Goal: Information Seeking & Learning: Learn about a topic

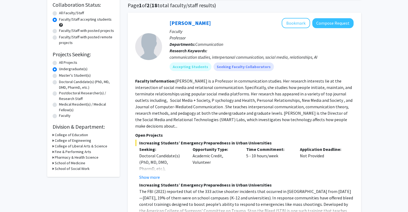
scroll to position [42, 0]
click at [74, 163] on h3 "School of Medicine" at bounding box center [70, 163] width 31 height 6
click at [70, 156] on h3 "Pharmacy & Health Science" at bounding box center [77, 157] width 44 height 6
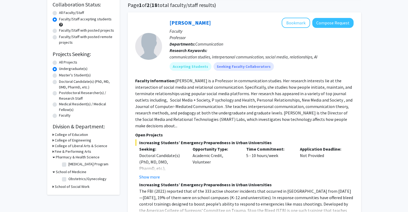
click at [83, 147] on h3 "College of Liberal Arts & Science" at bounding box center [81, 146] width 53 height 6
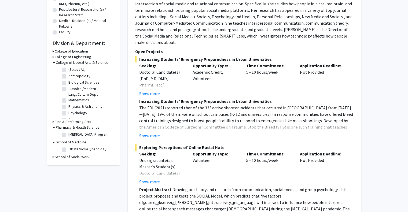
scroll to position [125, 0]
click at [81, 160] on h3 "School of Social Work" at bounding box center [72, 157] width 35 height 6
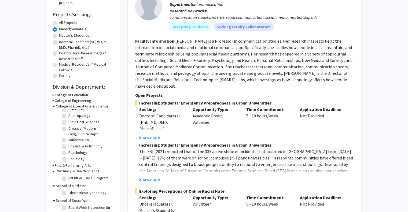
scroll to position [5, 0]
click at [82, 164] on h3 "Fine & Performing Arts" at bounding box center [73, 166] width 36 height 6
click at [83, 166] on h3 "Fine & Performing Arts" at bounding box center [74, 166] width 36 height 6
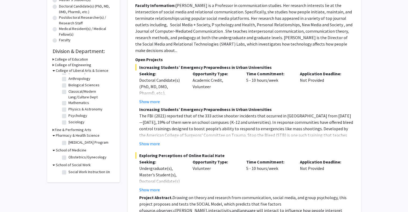
scroll to position [122, 0]
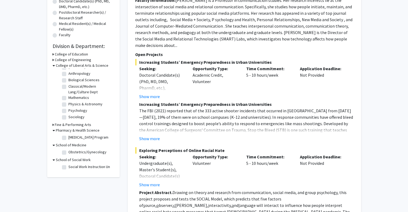
click at [68, 155] on label "Obstetrics/Gynecology" at bounding box center [87, 152] width 38 height 6
click at [68, 153] on input "Obstetrics/Gynecology" at bounding box center [69, 150] width 3 height 3
checkbox input "true"
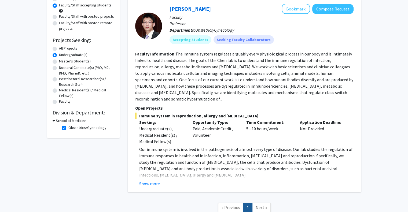
scroll to position [55, 0]
click at [180, 138] on div "Undergraduate(s), Medical Resident(s) / Medical Fellow(s)" at bounding box center [162, 135] width 46 height 19
